Goal: Transaction & Acquisition: Purchase product/service

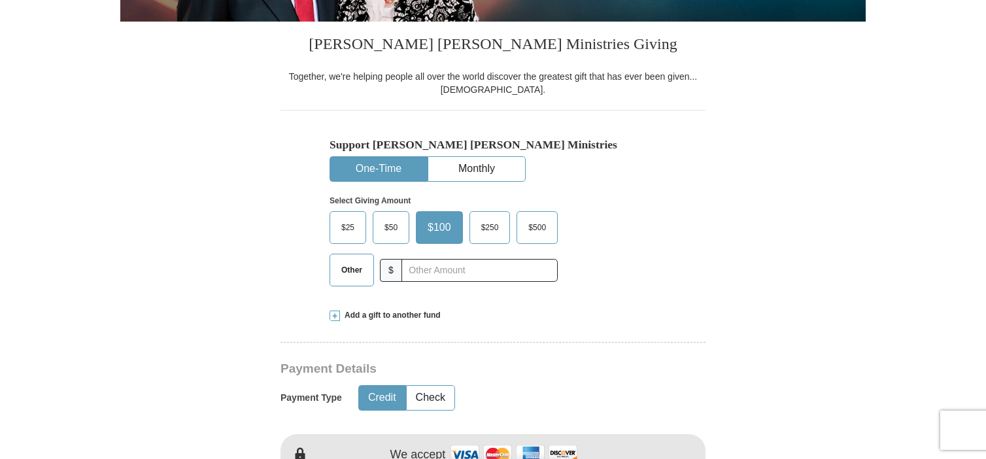
scroll to position [327, 0]
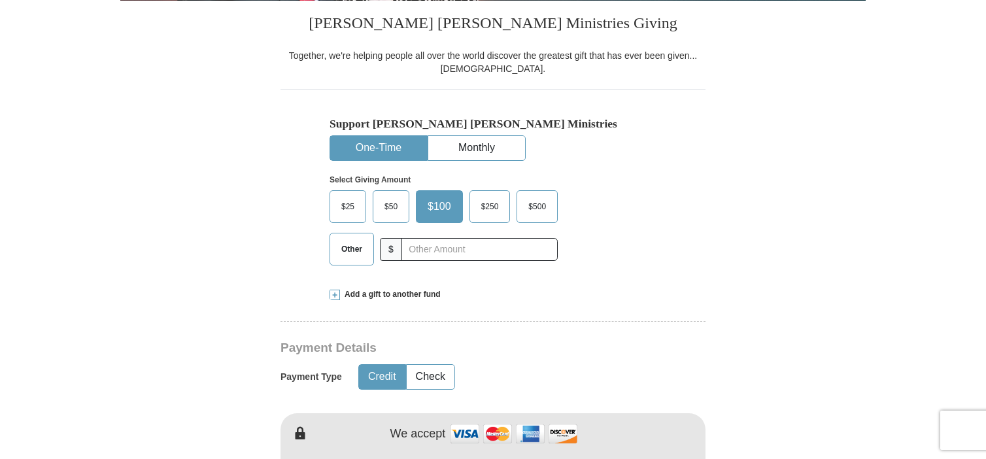
click at [347, 247] on span "Other" at bounding box center [352, 249] width 34 height 20
click at [0, 0] on input "Other" at bounding box center [0, 0] width 0 height 0
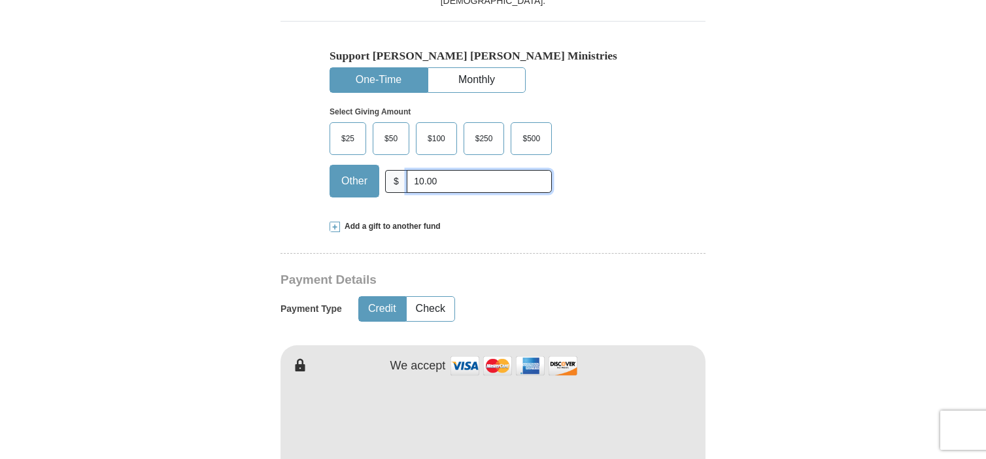
scroll to position [523, 0]
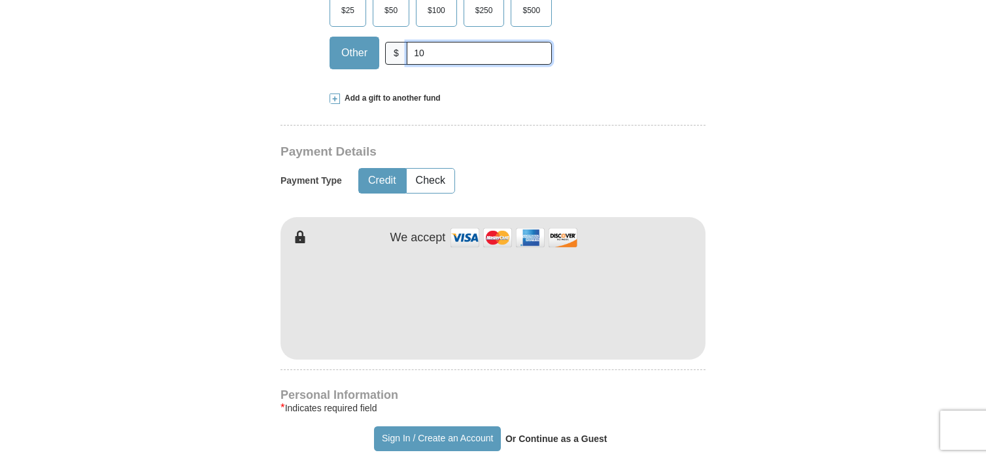
type input "1"
type input "6.00"
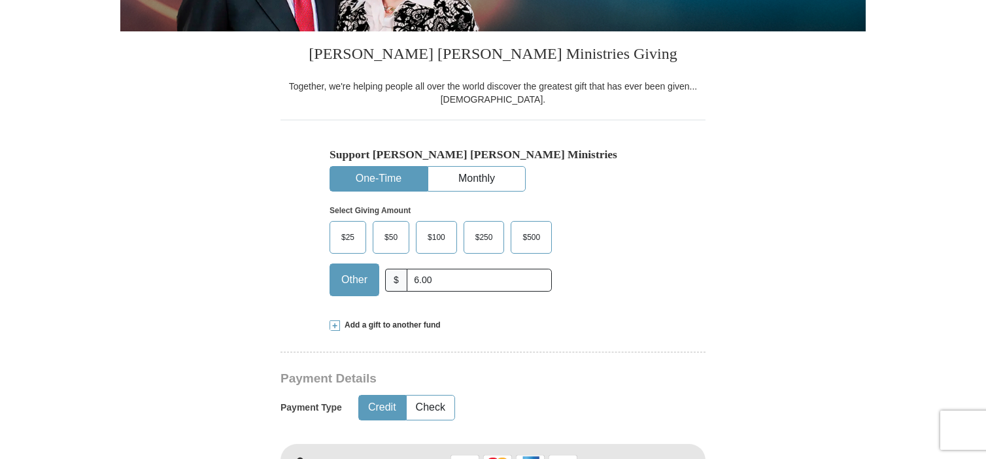
scroll to position [196, 0]
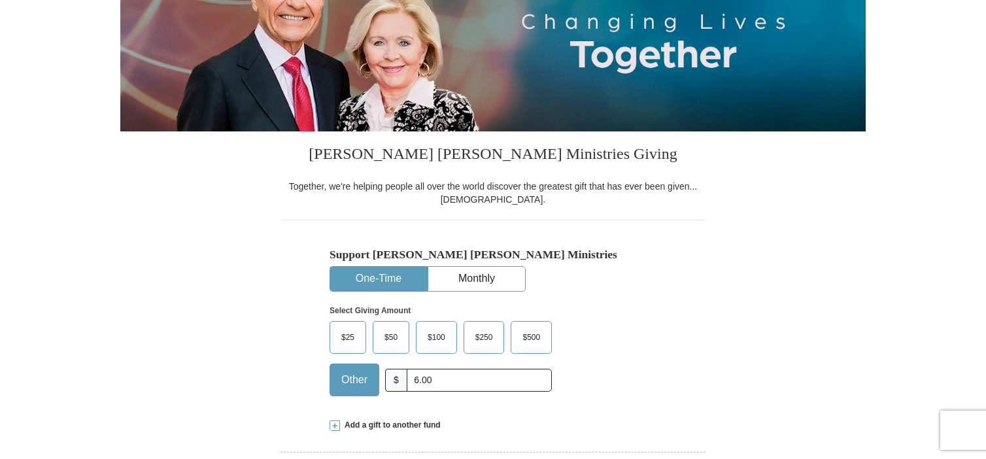
click at [389, 280] on button "One-Time" at bounding box center [378, 279] width 97 height 24
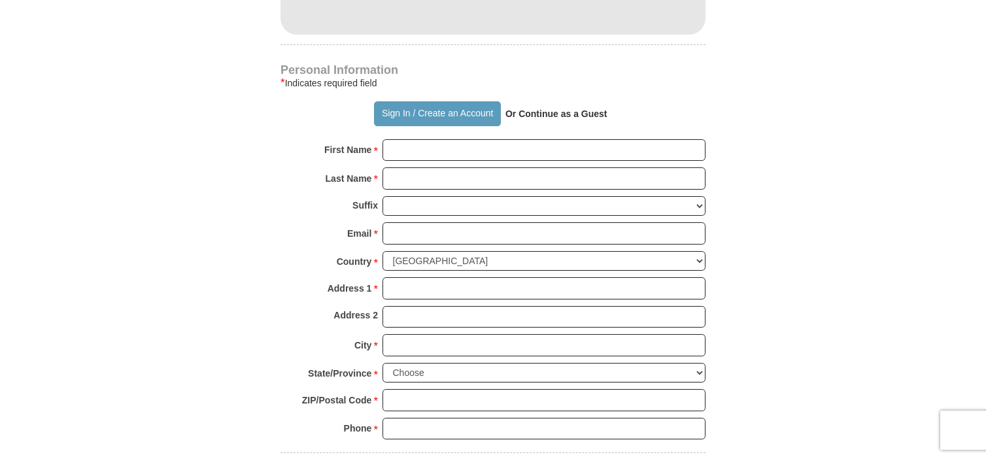
scroll to position [850, 0]
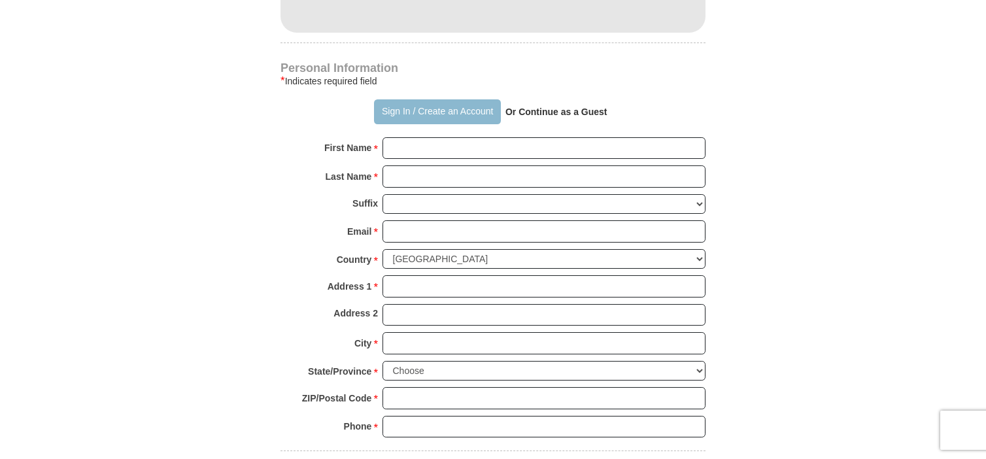
click at [438, 104] on button "Sign In / Create an Account" at bounding box center [437, 111] width 126 height 25
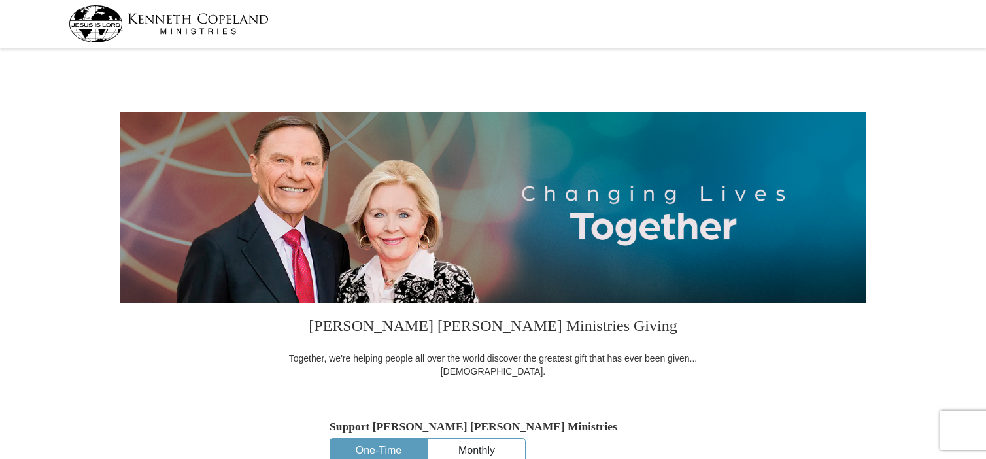
select select "PA"
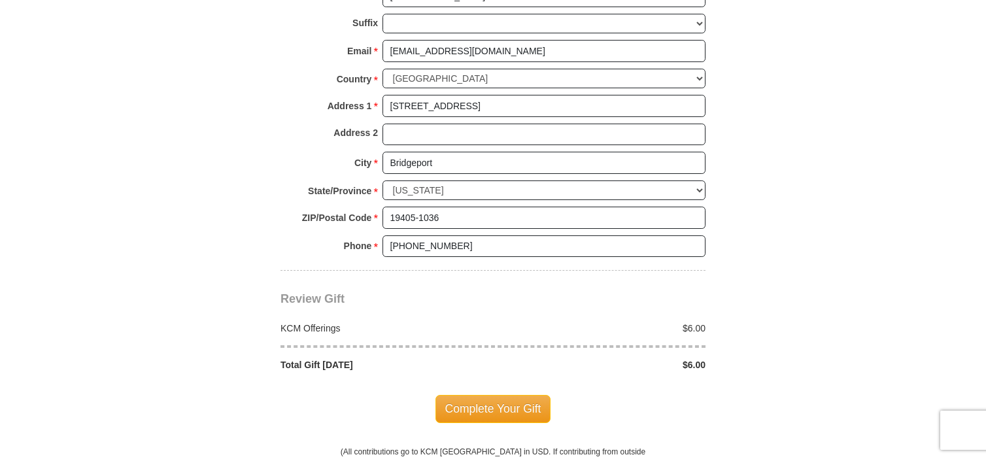
scroll to position [981, 0]
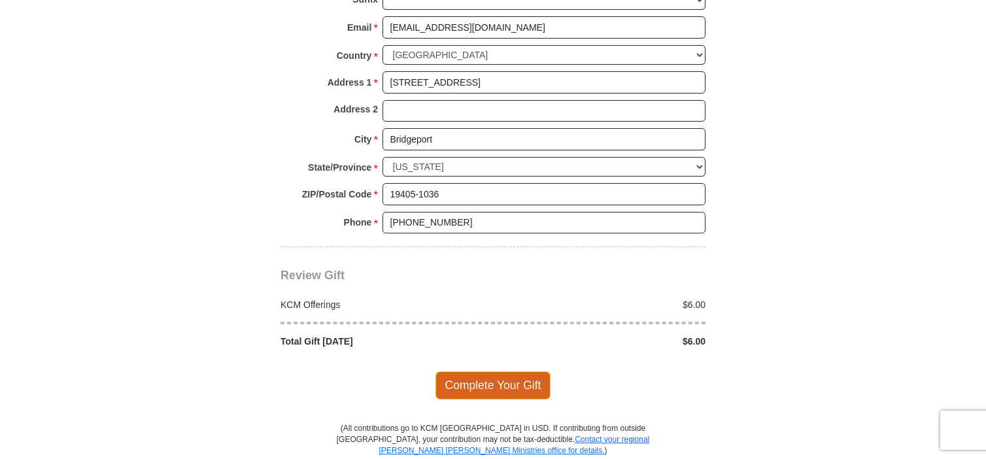
click at [500, 384] on span "Complete Your Gift" at bounding box center [494, 385] width 116 height 27
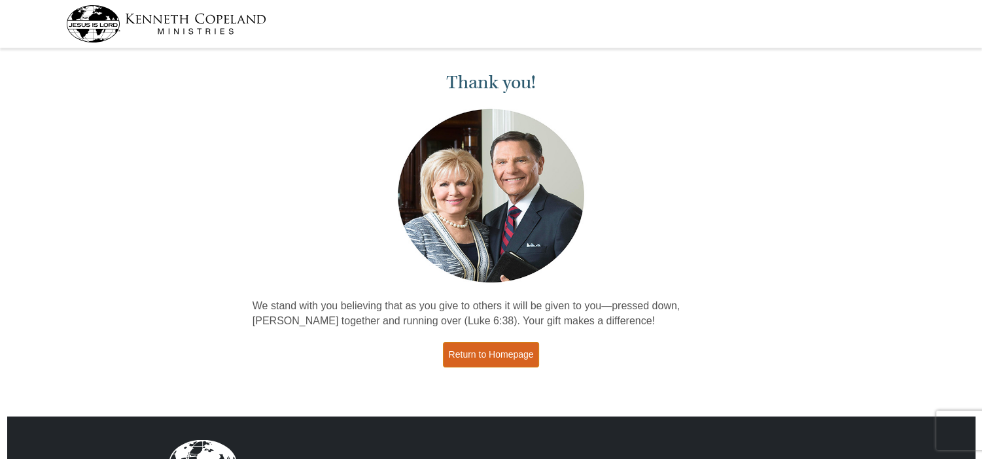
click at [504, 358] on link "Return to Homepage" at bounding box center [491, 355] width 97 height 26
